Goal: Information Seeking & Learning: Learn about a topic

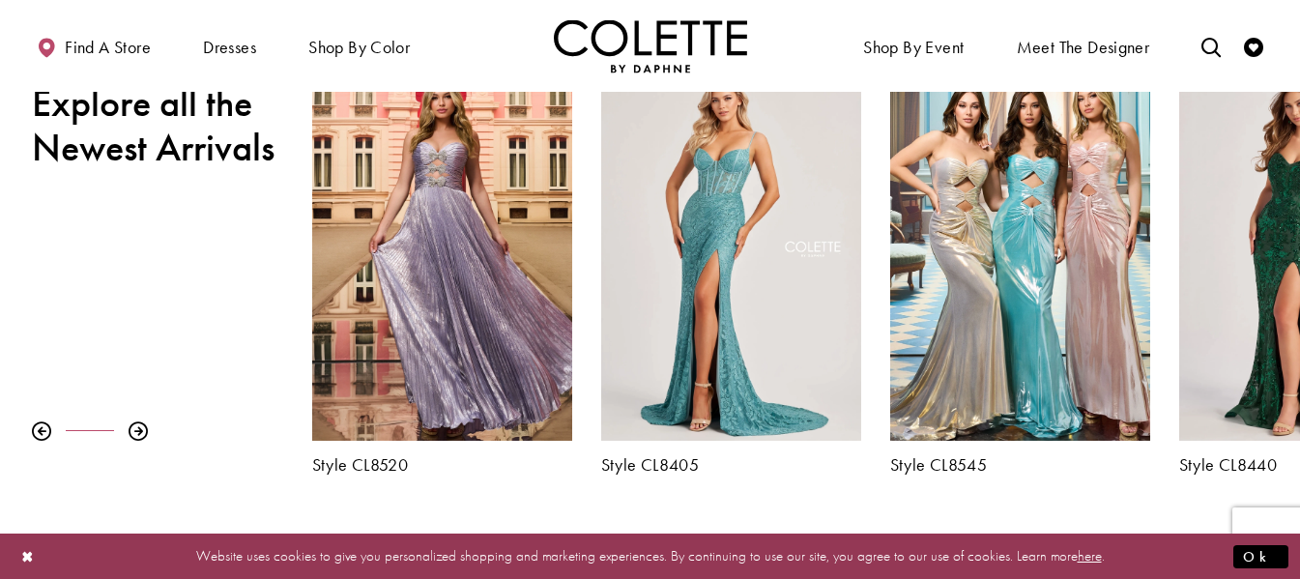
scroll to position [676, 0]
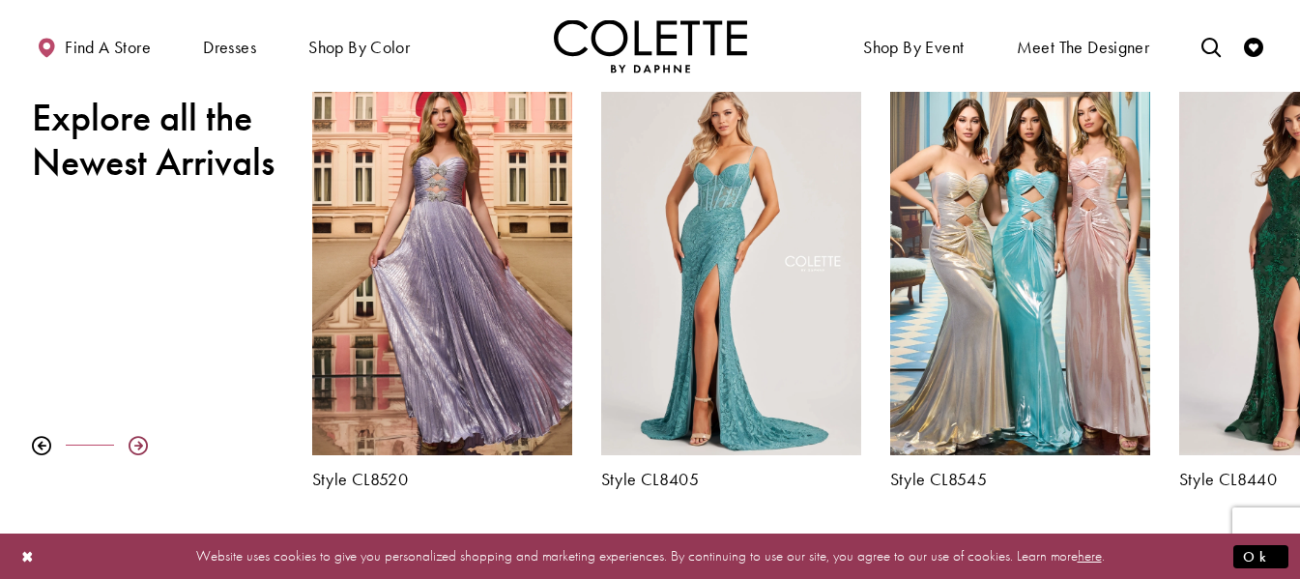
click at [142, 447] on div at bounding box center [138, 445] width 19 height 19
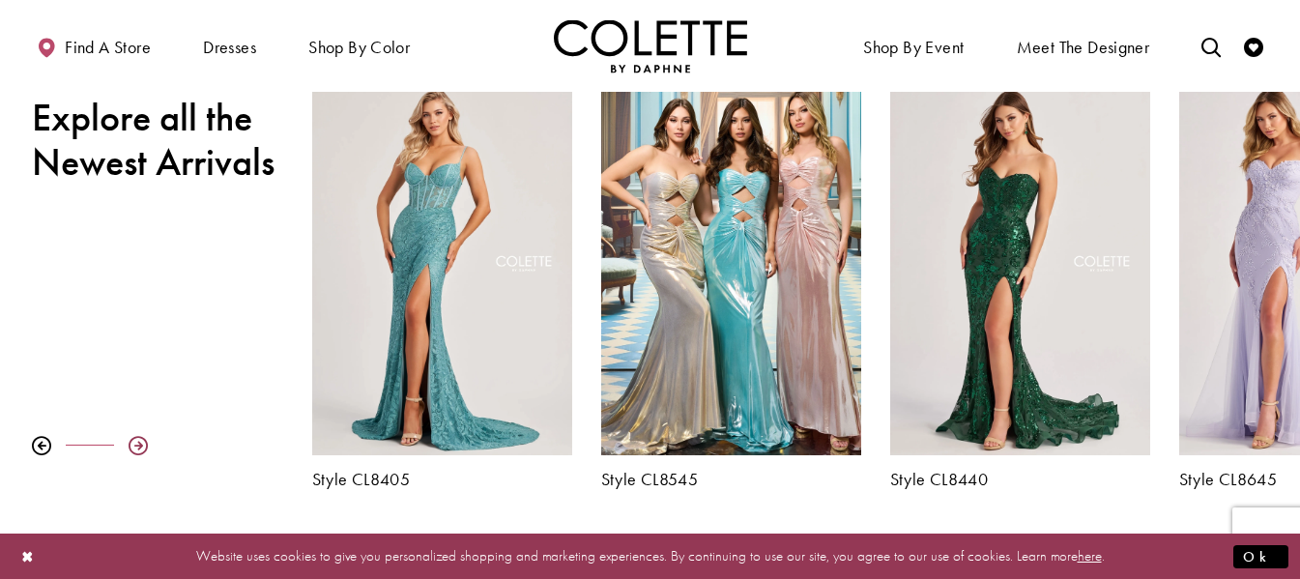
click at [142, 446] on div at bounding box center [138, 445] width 19 height 19
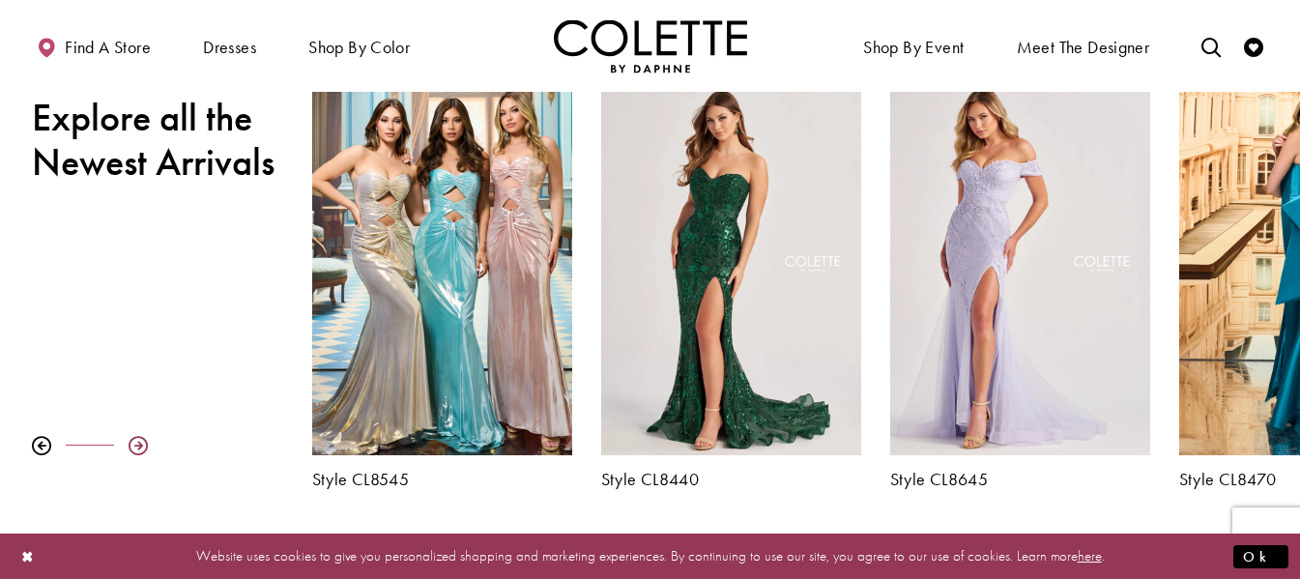
click at [142, 446] on div at bounding box center [138, 445] width 19 height 19
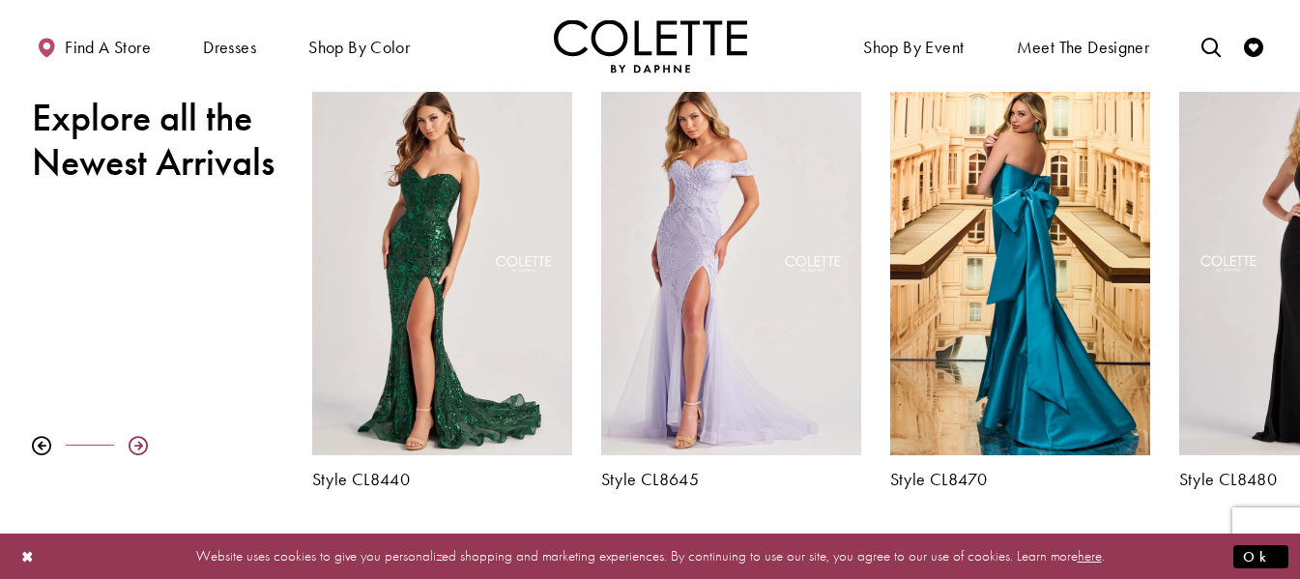
click at [142, 446] on div at bounding box center [138, 445] width 19 height 19
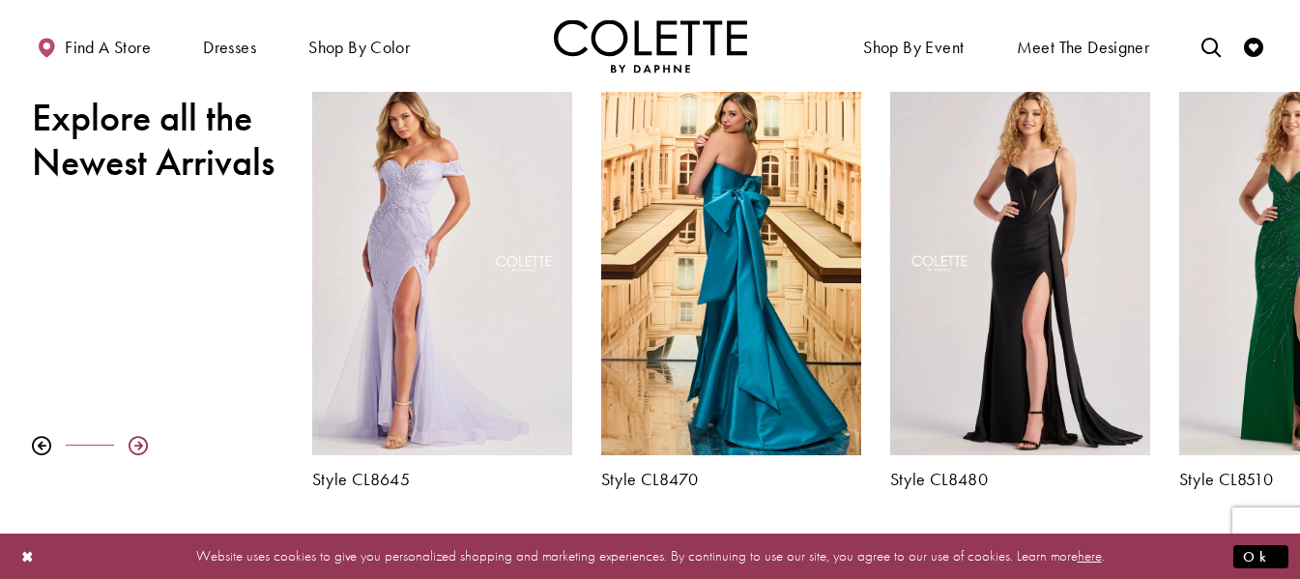
click at [142, 446] on div at bounding box center [138, 445] width 19 height 19
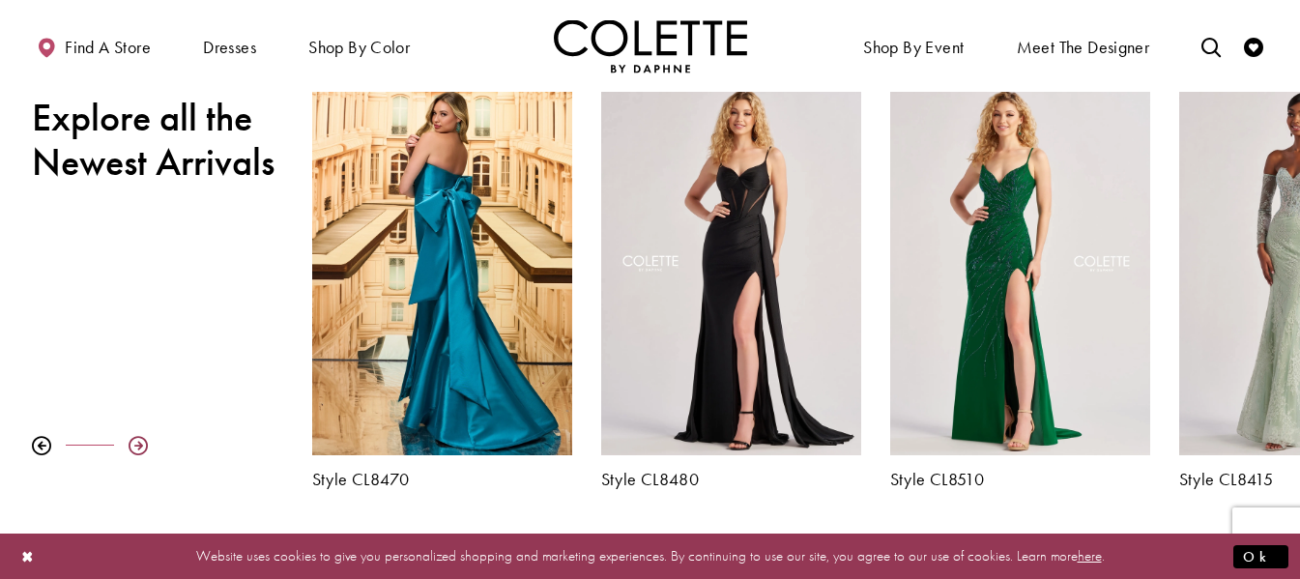
click at [142, 446] on div at bounding box center [138, 445] width 19 height 19
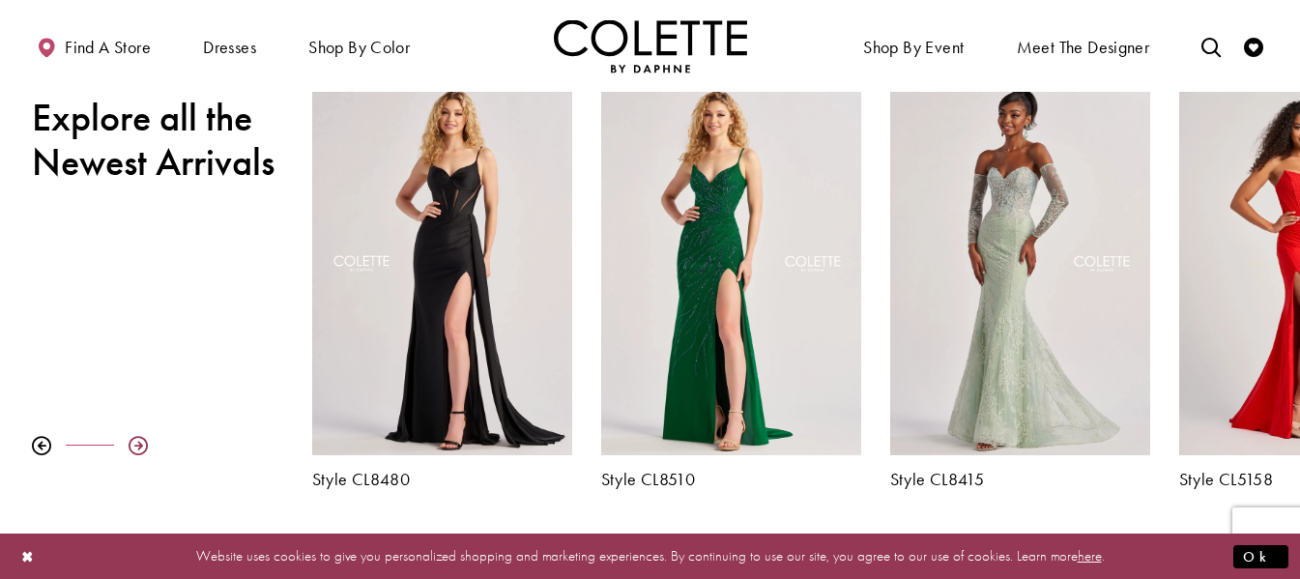
click at [142, 445] on div at bounding box center [138, 445] width 19 height 19
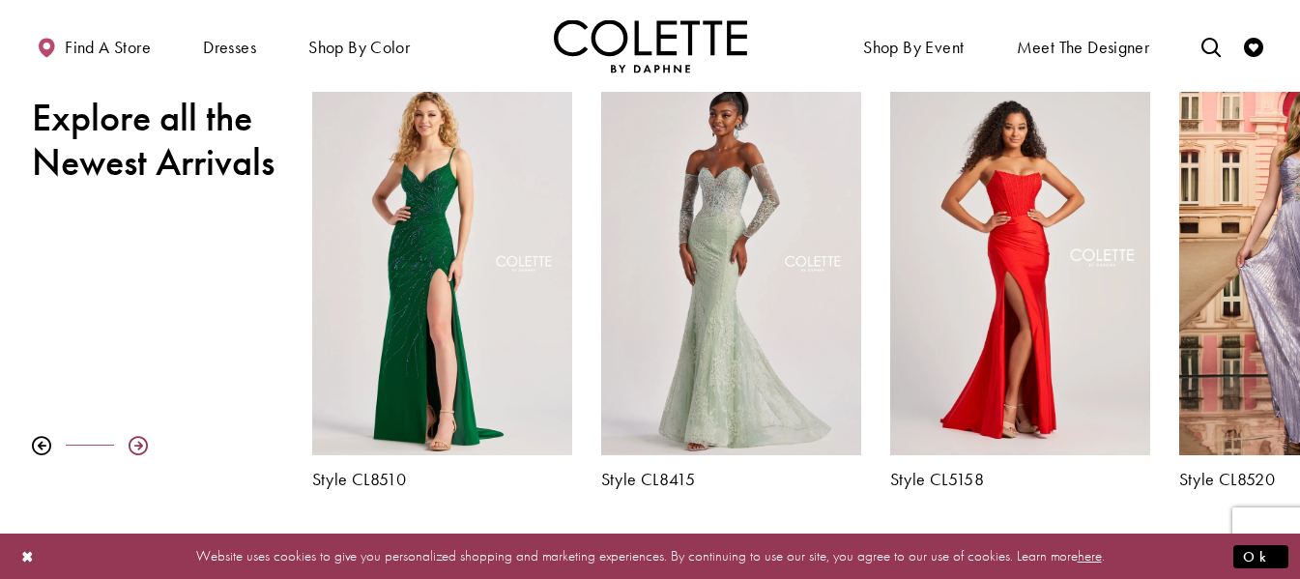
click at [142, 445] on div at bounding box center [138, 445] width 19 height 19
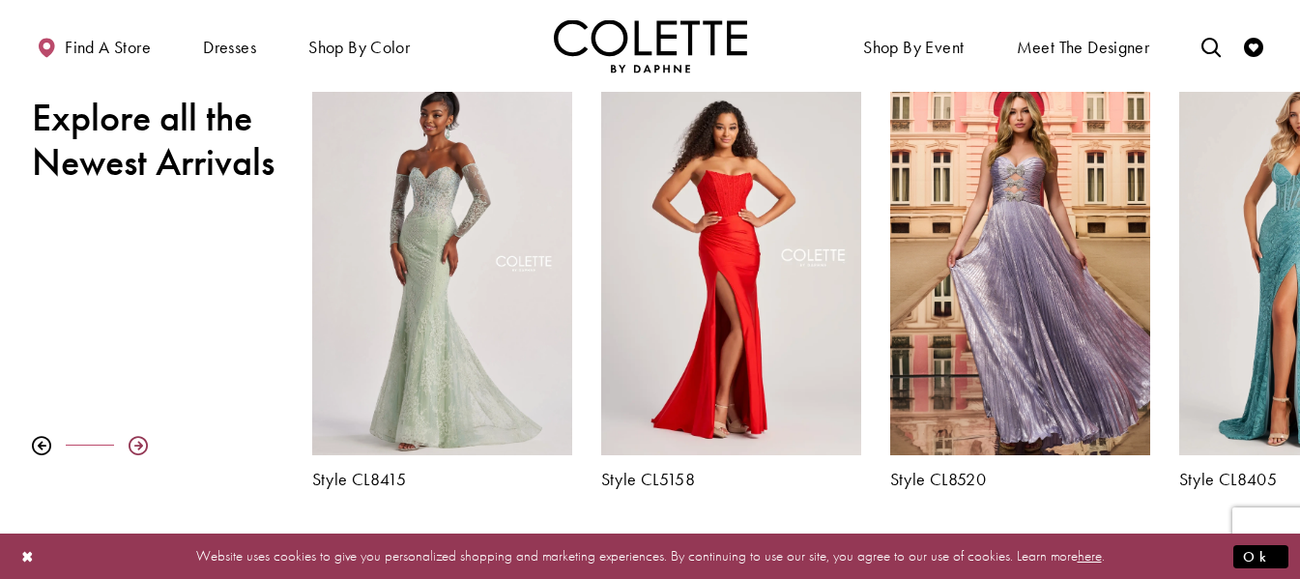
click at [142, 444] on div at bounding box center [138, 445] width 19 height 19
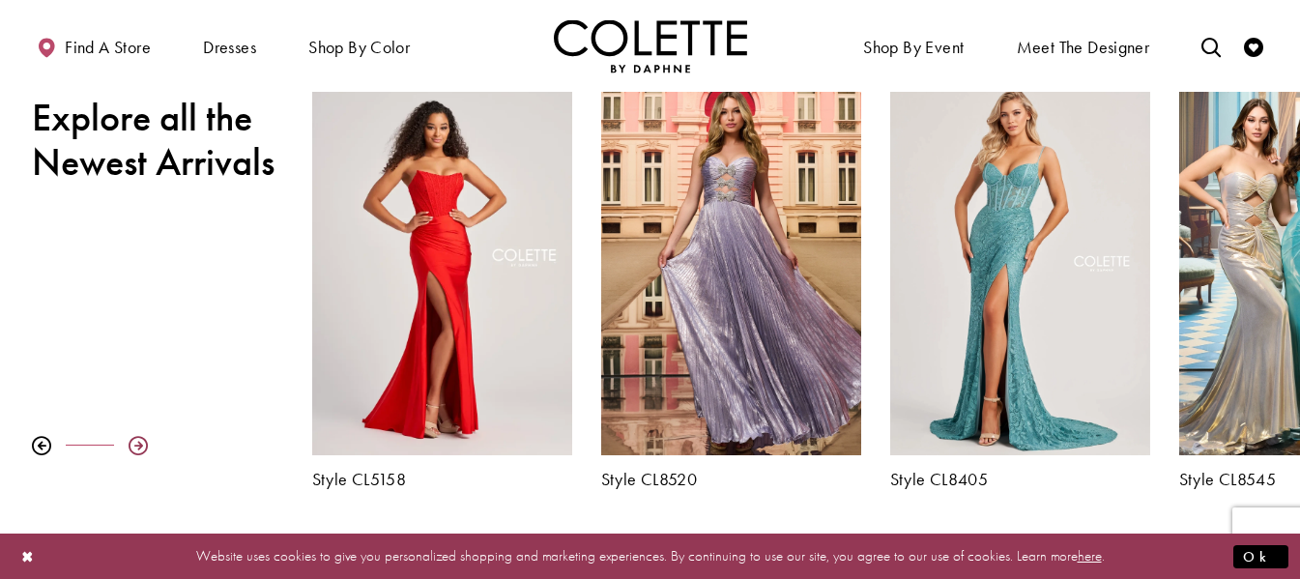
click at [142, 444] on div at bounding box center [138, 445] width 19 height 19
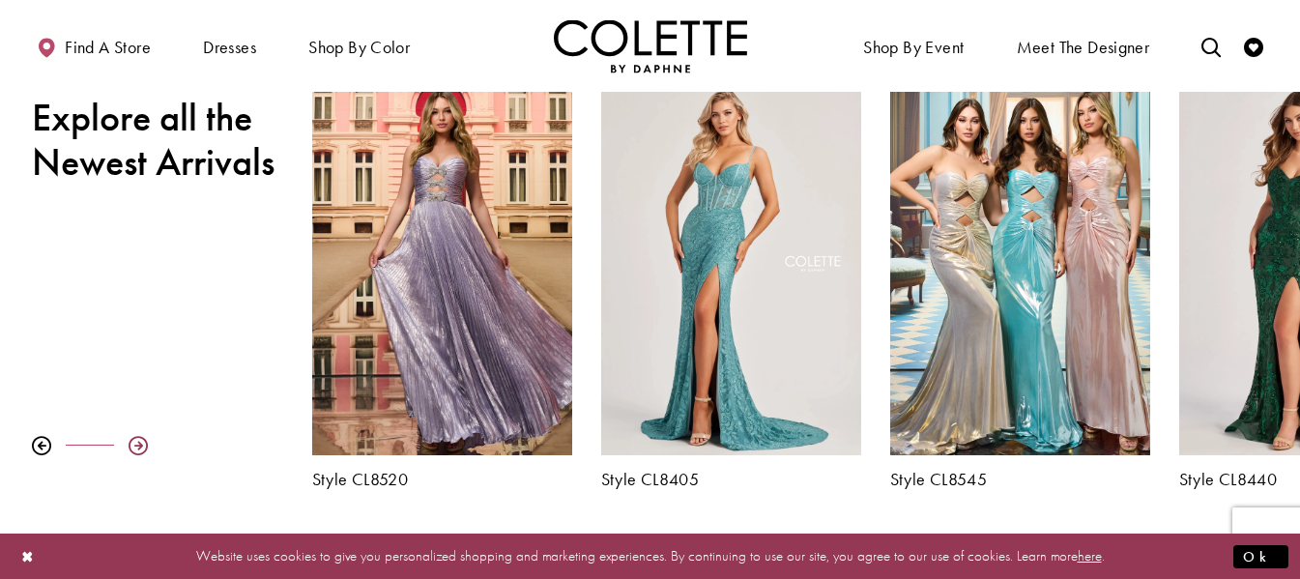
click at [142, 444] on div at bounding box center [138, 445] width 19 height 19
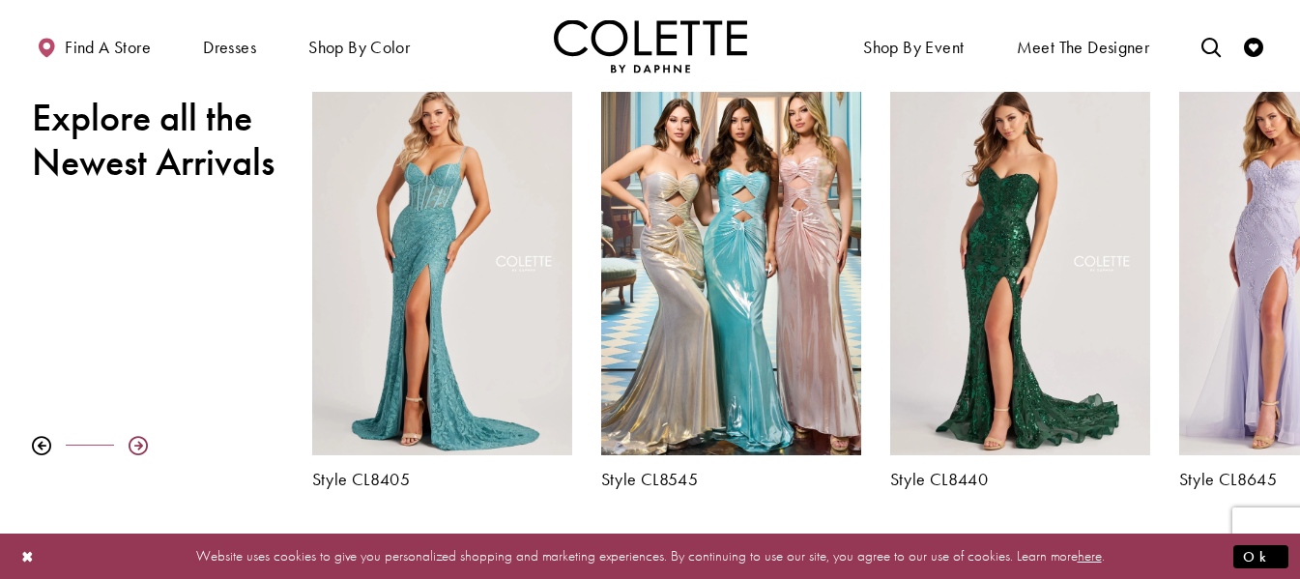
click at [142, 444] on div at bounding box center [138, 445] width 19 height 19
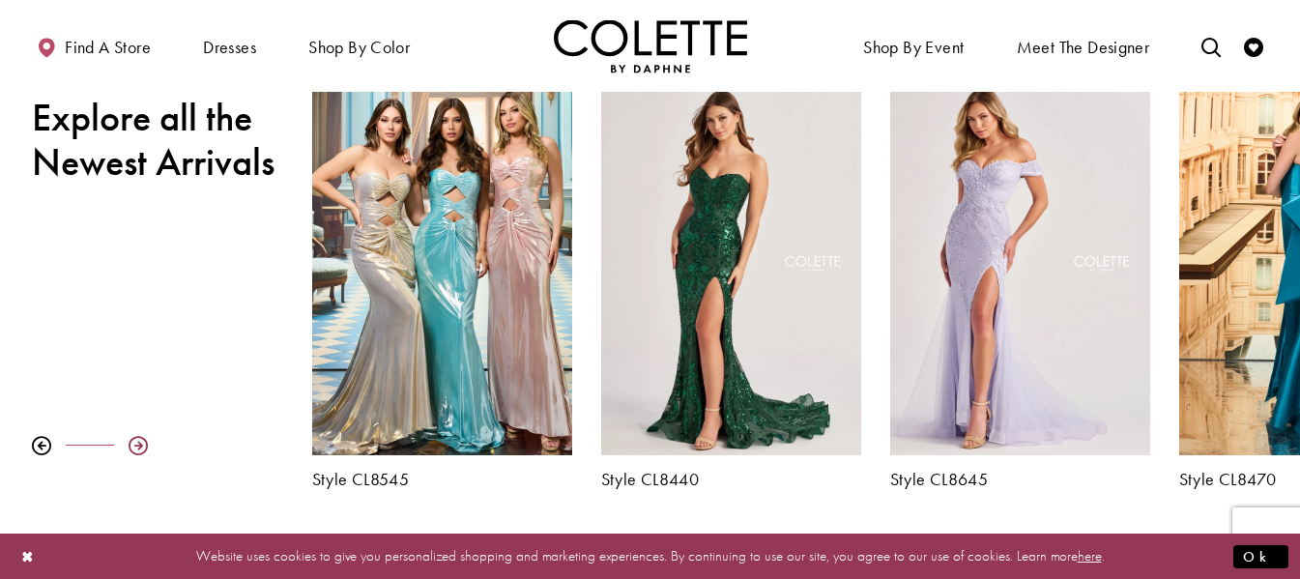
click at [142, 444] on div at bounding box center [138, 445] width 19 height 19
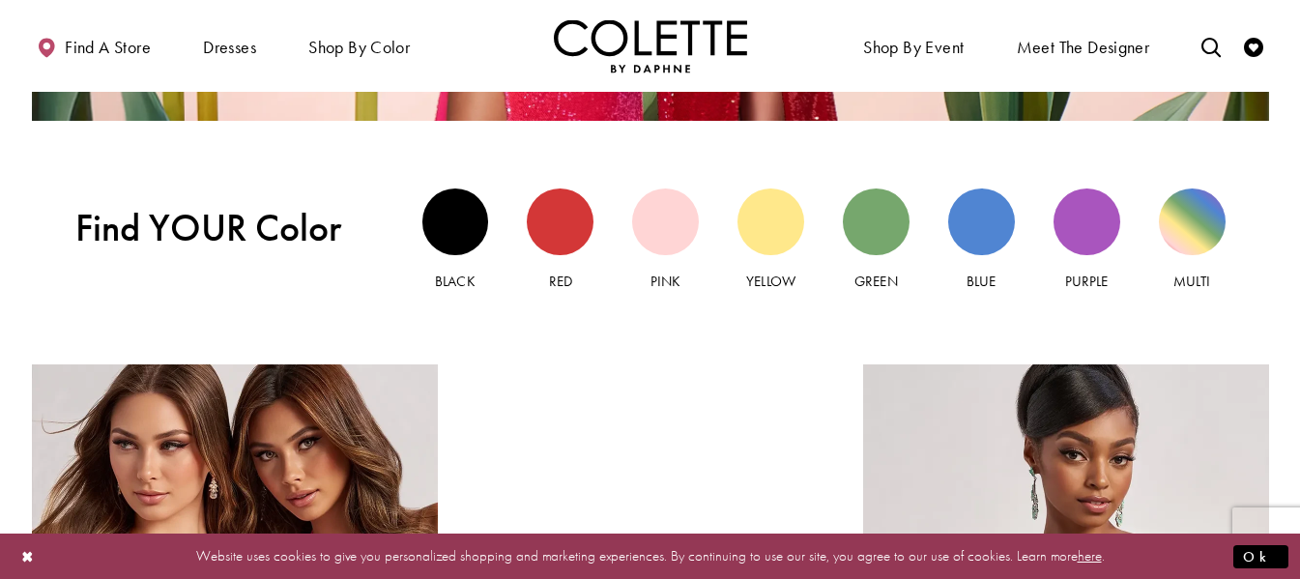
scroll to position [1739, 0]
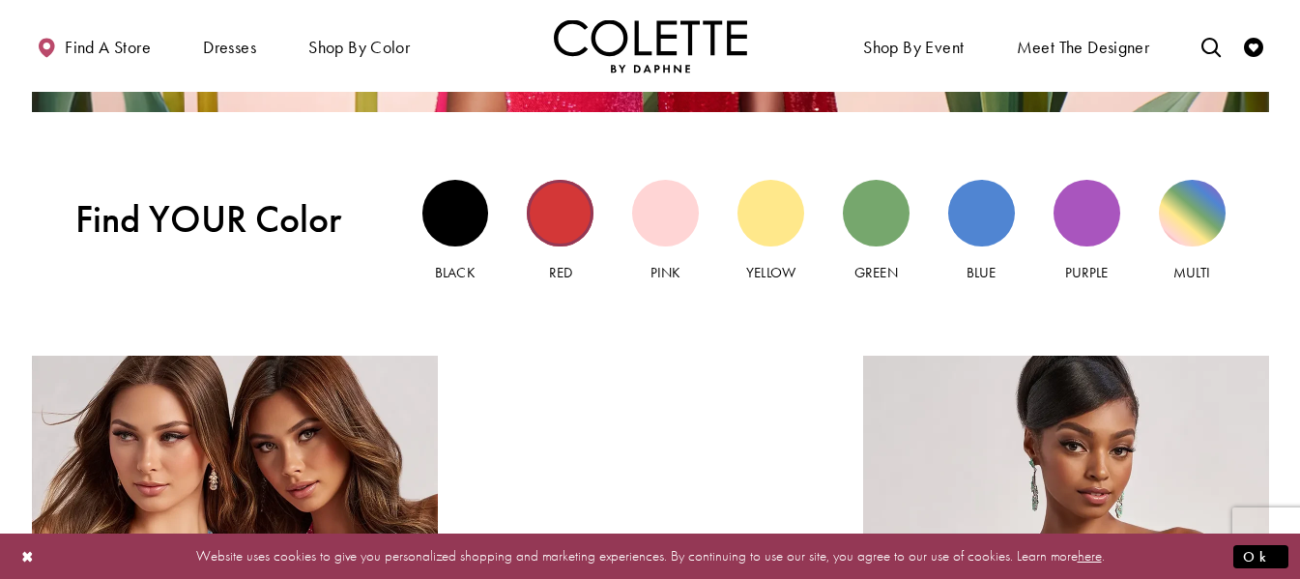
click at [574, 208] on div "Red view" at bounding box center [560, 213] width 67 height 67
click at [995, 212] on div "Blue view" at bounding box center [981, 213] width 67 height 67
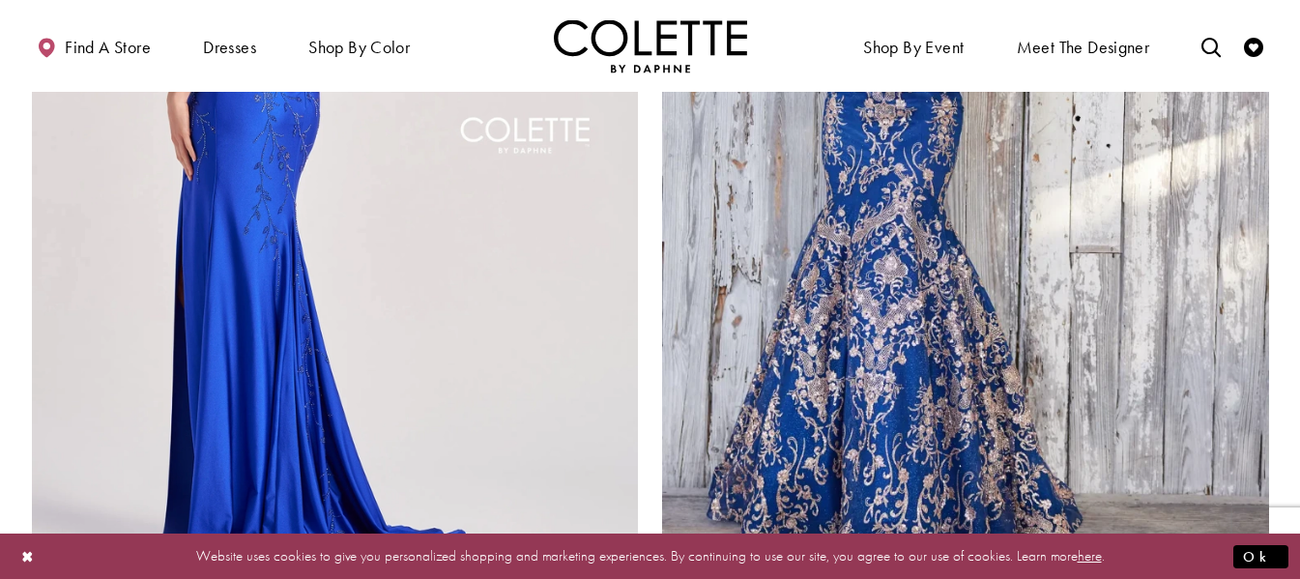
scroll to position [3478, 0]
